Goal: Task Accomplishment & Management: Manage account settings

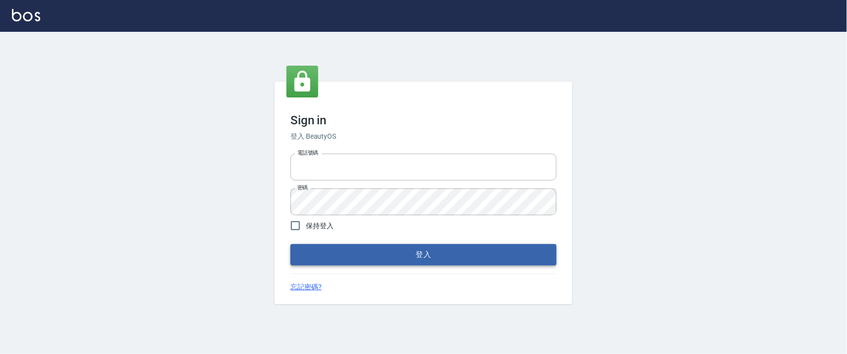
type input "0927987640"
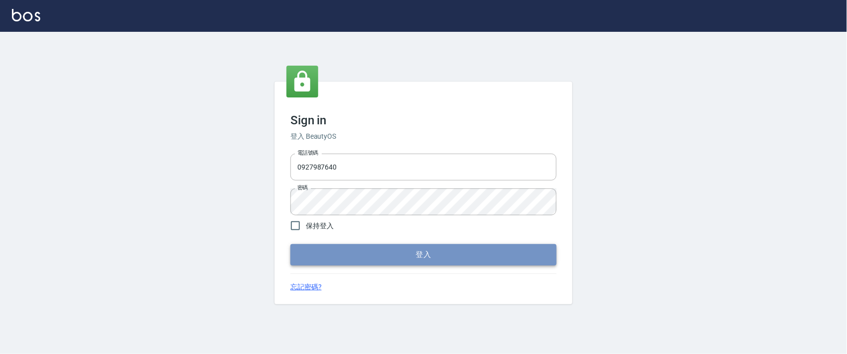
click at [380, 250] on button "登入" at bounding box center [423, 254] width 266 height 21
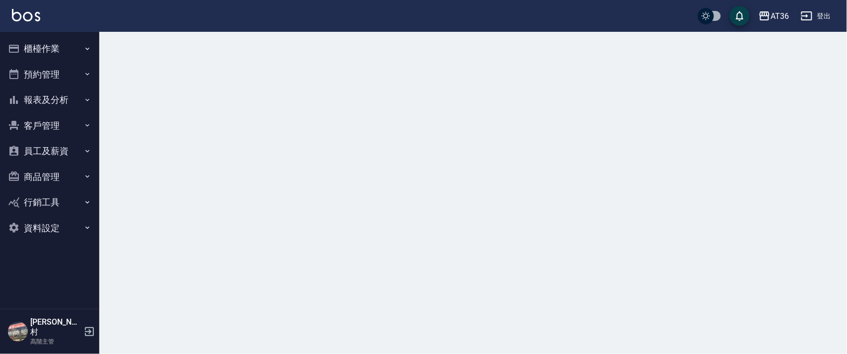
click at [42, 45] on button "櫃檯作業" at bounding box center [49, 49] width 91 height 26
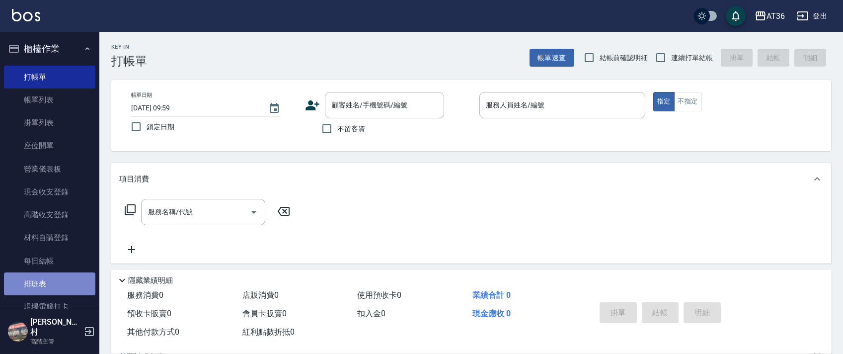
click at [50, 286] on link "排班表" at bounding box center [49, 283] width 91 height 23
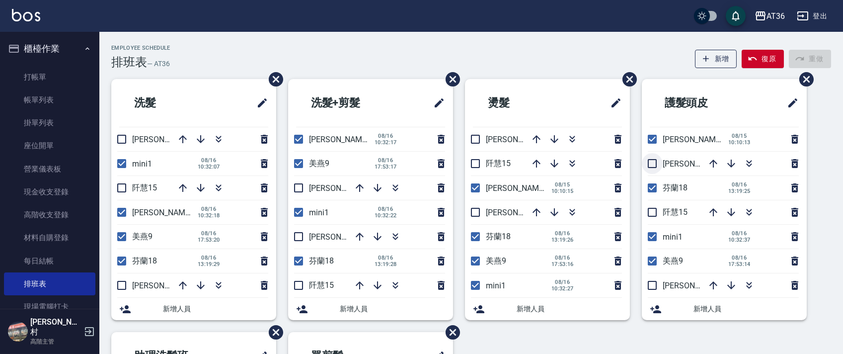
click at [655, 161] on input "checkbox" at bounding box center [652, 163] width 21 height 21
checkbox input "true"
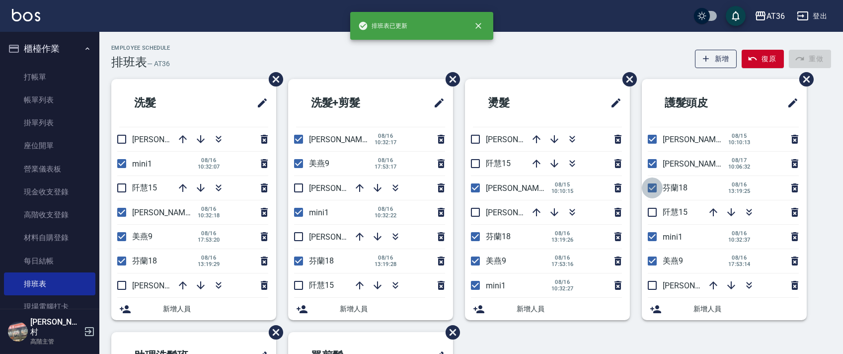
click at [653, 188] on input "checkbox" at bounding box center [652, 187] width 21 height 21
checkbox input "false"
drag, startPoint x: 648, startPoint y: 283, endPoint x: 662, endPoint y: 257, distance: 29.1
click at [648, 284] on input "checkbox" at bounding box center [652, 285] width 21 height 21
checkbox input "true"
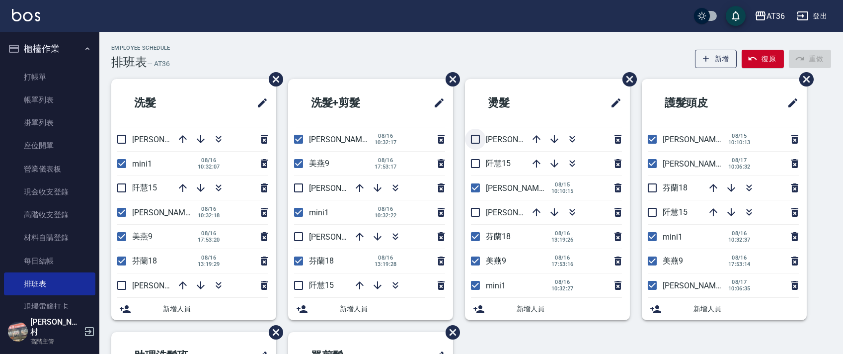
click at [477, 143] on input "checkbox" at bounding box center [475, 139] width 21 height 21
checkbox input "true"
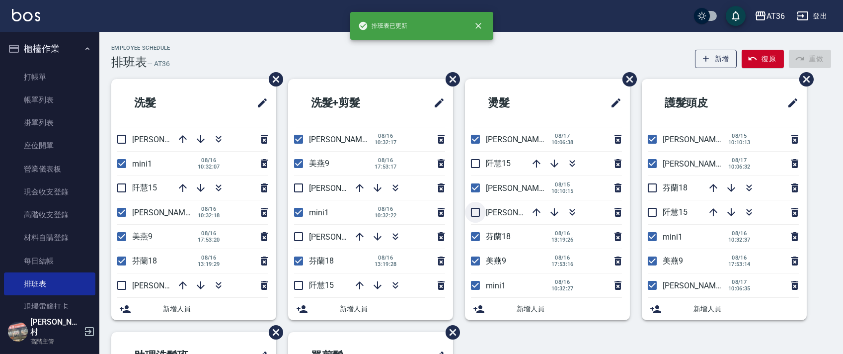
click at [474, 208] on input "checkbox" at bounding box center [475, 212] width 21 height 21
checkbox input "true"
click at [474, 238] on input "checkbox" at bounding box center [475, 236] width 21 height 21
checkbox input "false"
click at [302, 183] on input "checkbox" at bounding box center [298, 187] width 21 height 21
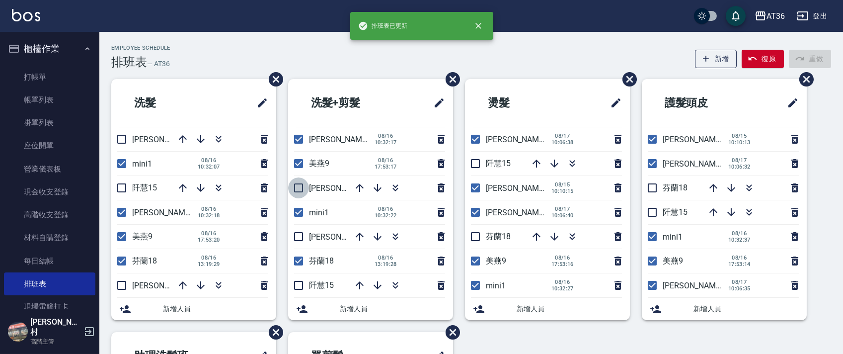
checkbox input "true"
click at [297, 235] on input "checkbox" at bounding box center [298, 236] width 21 height 21
checkbox input "true"
click at [298, 257] on input "checkbox" at bounding box center [298, 260] width 21 height 21
checkbox input "false"
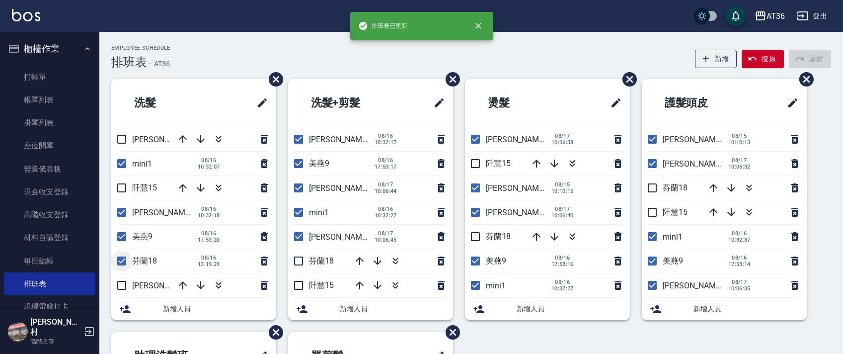
click at [125, 261] on input "checkbox" at bounding box center [121, 260] width 21 height 21
checkbox input "false"
click at [121, 186] on input "checkbox" at bounding box center [121, 187] width 21 height 21
click at [121, 187] on input "checkbox" at bounding box center [121, 187] width 21 height 21
checkbox input "false"
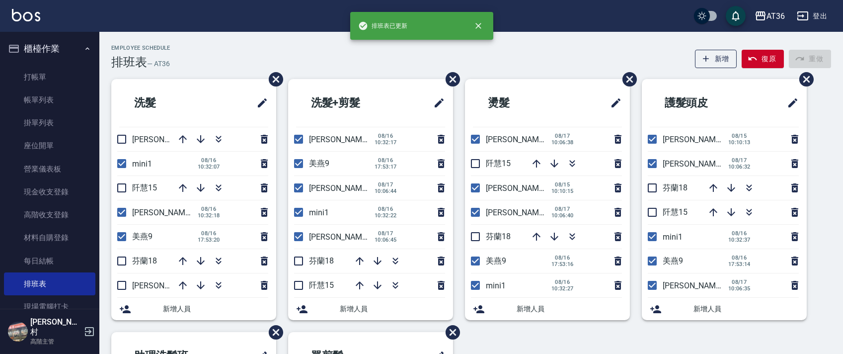
click at [120, 285] on input "checkbox" at bounding box center [121, 285] width 21 height 21
checkbox input "true"
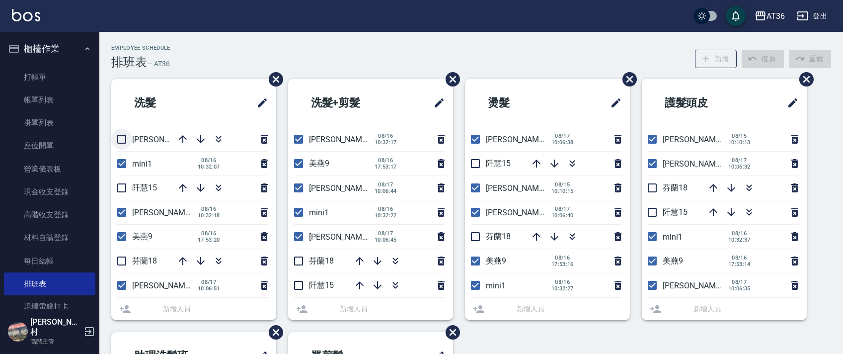
click at [117, 141] on input "checkbox" at bounding box center [121, 139] width 21 height 21
checkbox input "true"
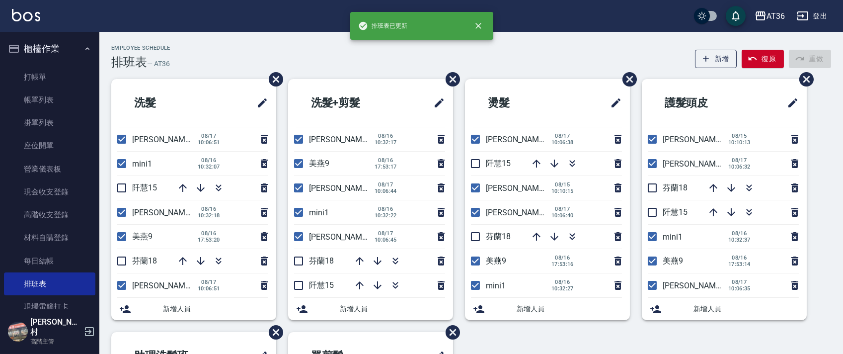
scroll to position [235, 0]
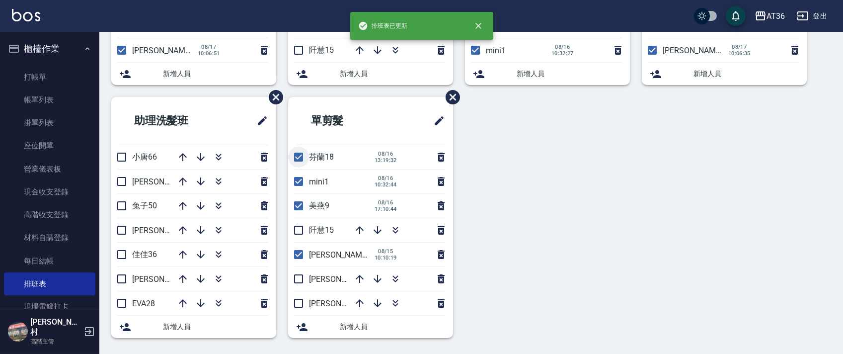
click at [299, 157] on input "checkbox" at bounding box center [298, 156] width 21 height 21
checkbox input "false"
click at [296, 277] on input "checkbox" at bounding box center [298, 278] width 21 height 21
checkbox input "true"
click at [302, 302] on input "checkbox" at bounding box center [298, 302] width 21 height 21
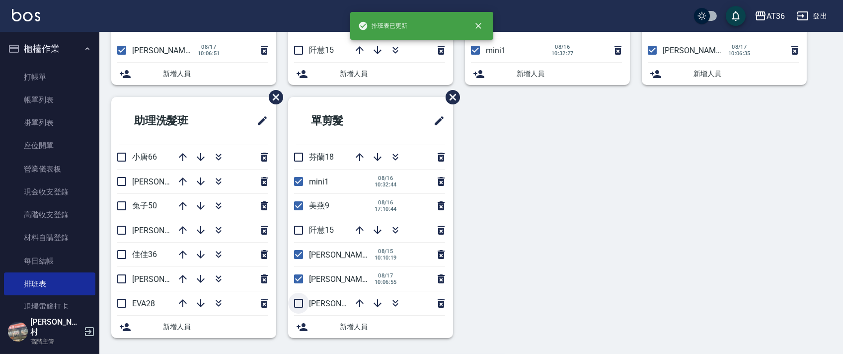
checkbox input "true"
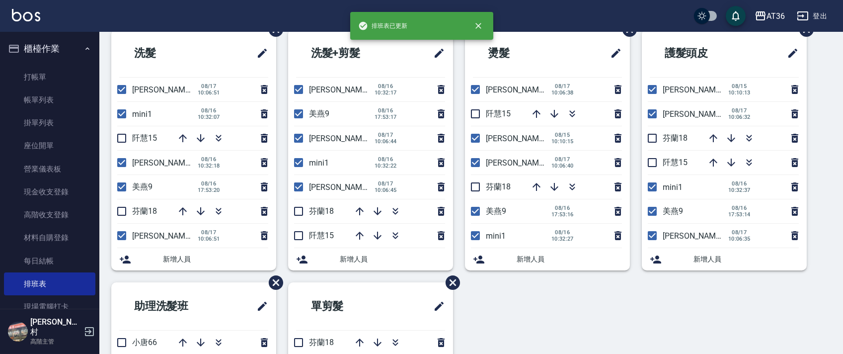
scroll to position [0, 0]
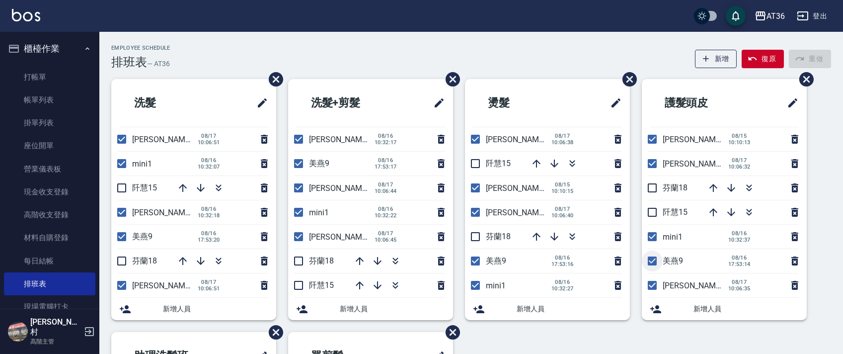
click at [656, 262] on input "checkbox" at bounding box center [652, 260] width 21 height 21
checkbox input "false"
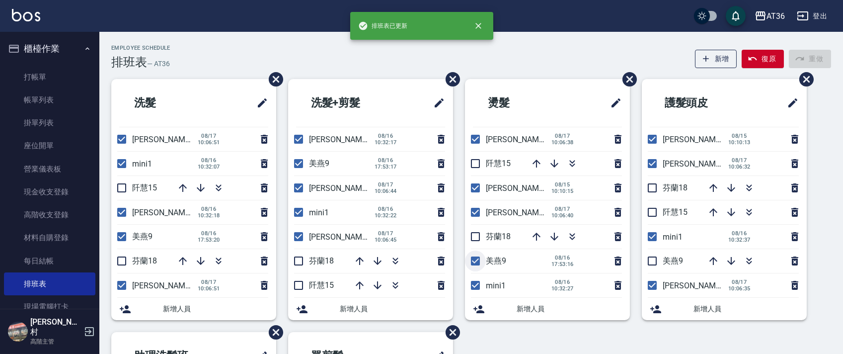
click at [473, 262] on input "checkbox" at bounding box center [475, 260] width 21 height 21
checkbox input "false"
click at [298, 163] on input "checkbox" at bounding box center [298, 163] width 21 height 21
checkbox input "false"
click at [124, 238] on input "checkbox" at bounding box center [121, 236] width 21 height 21
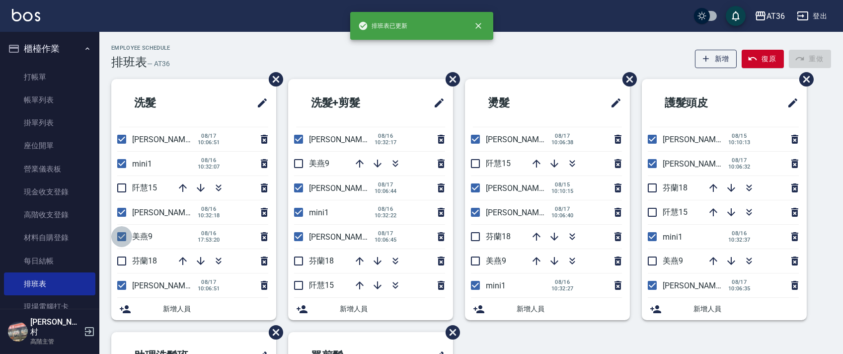
checkbox input "false"
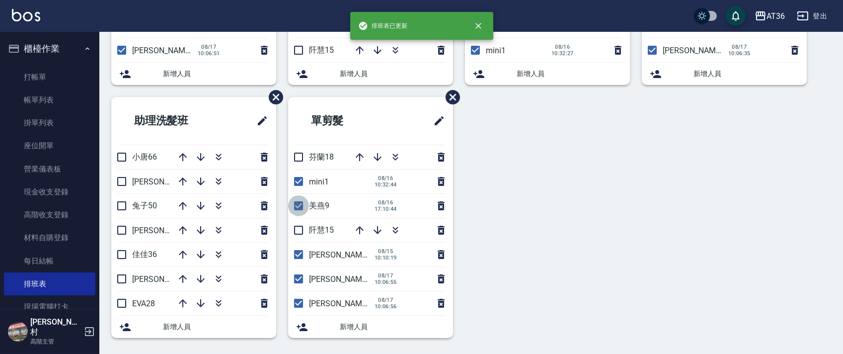
click at [294, 204] on input "checkbox" at bounding box center [298, 205] width 21 height 21
checkbox input "false"
